Goal: Information Seeking & Learning: Learn about a topic

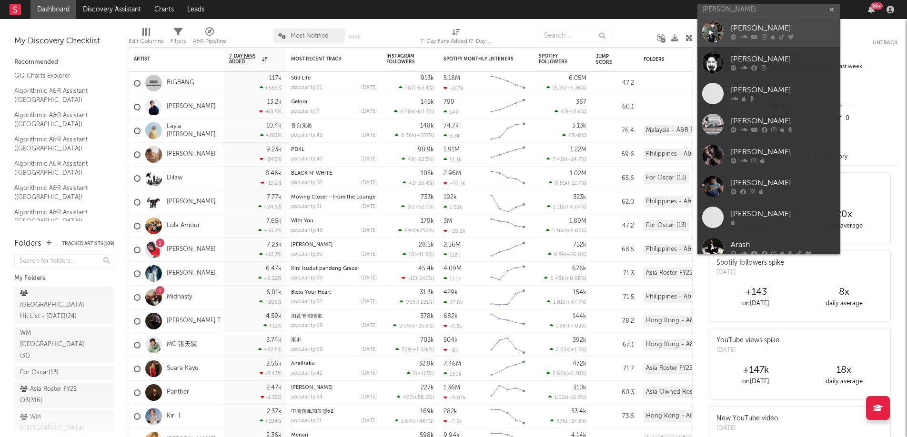
type input "[PERSON_NAME]"
click at [738, 30] on div "[PERSON_NAME]" at bounding box center [783, 28] width 105 height 11
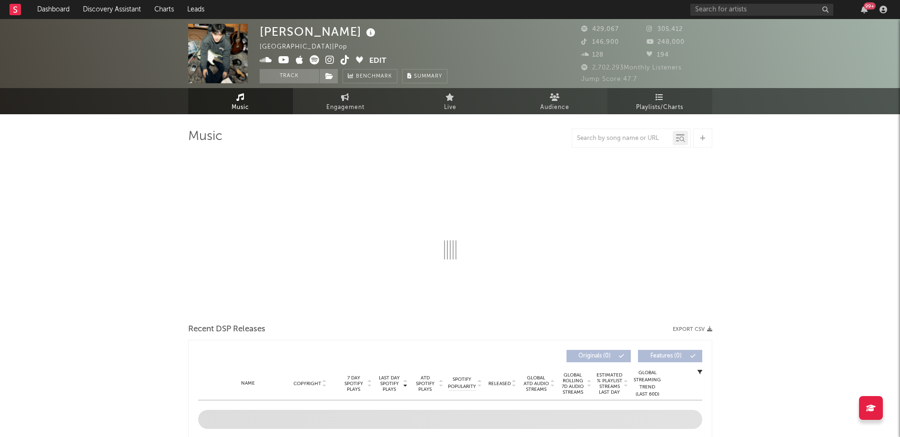
click at [683, 100] on link "Playlists/Charts" at bounding box center [659, 101] width 105 height 26
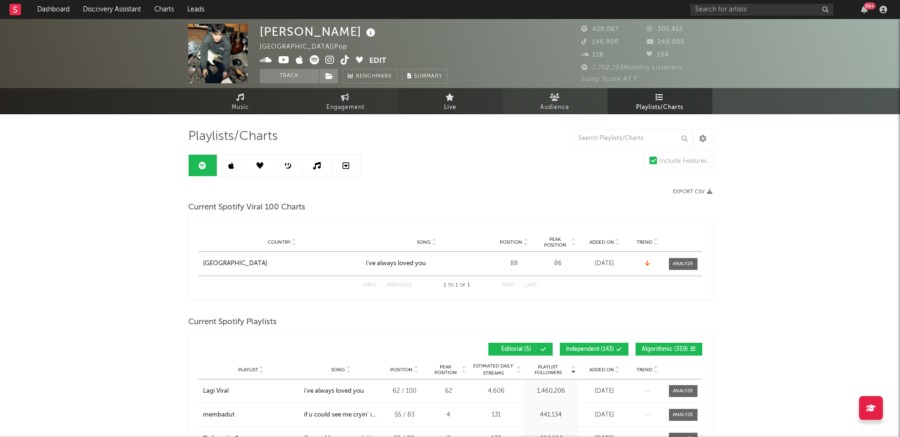
select select "6m"
